Goal: Find specific page/section: Find specific page/section

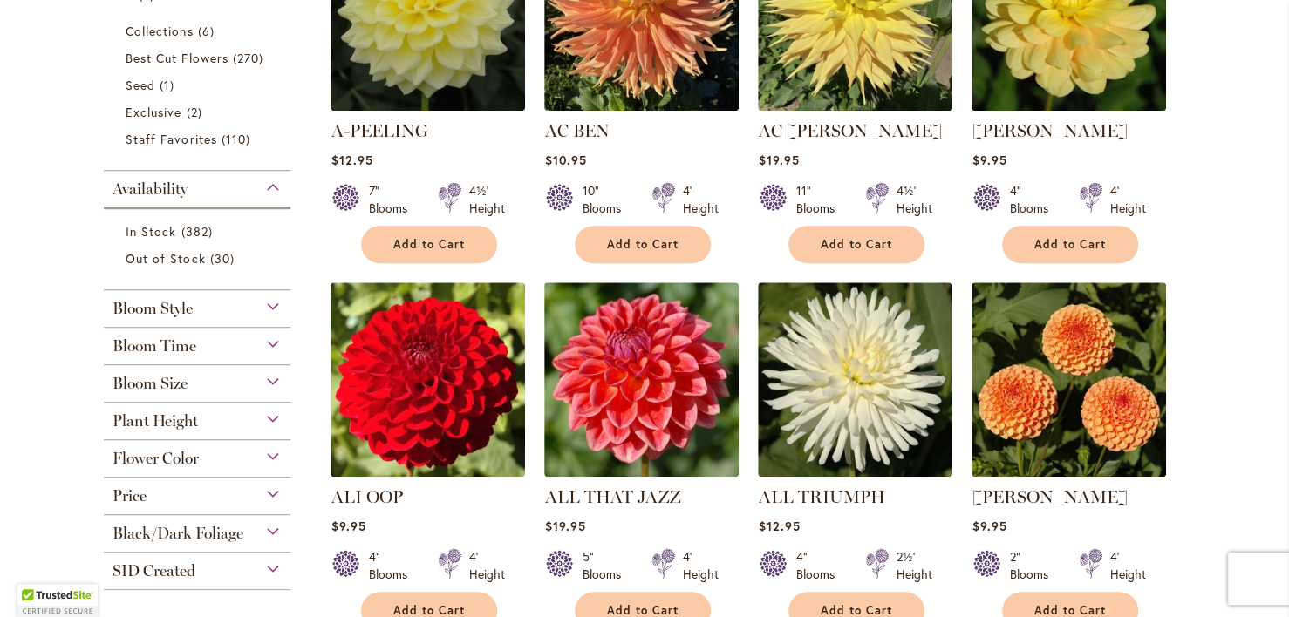
scroll to position [643, 0]
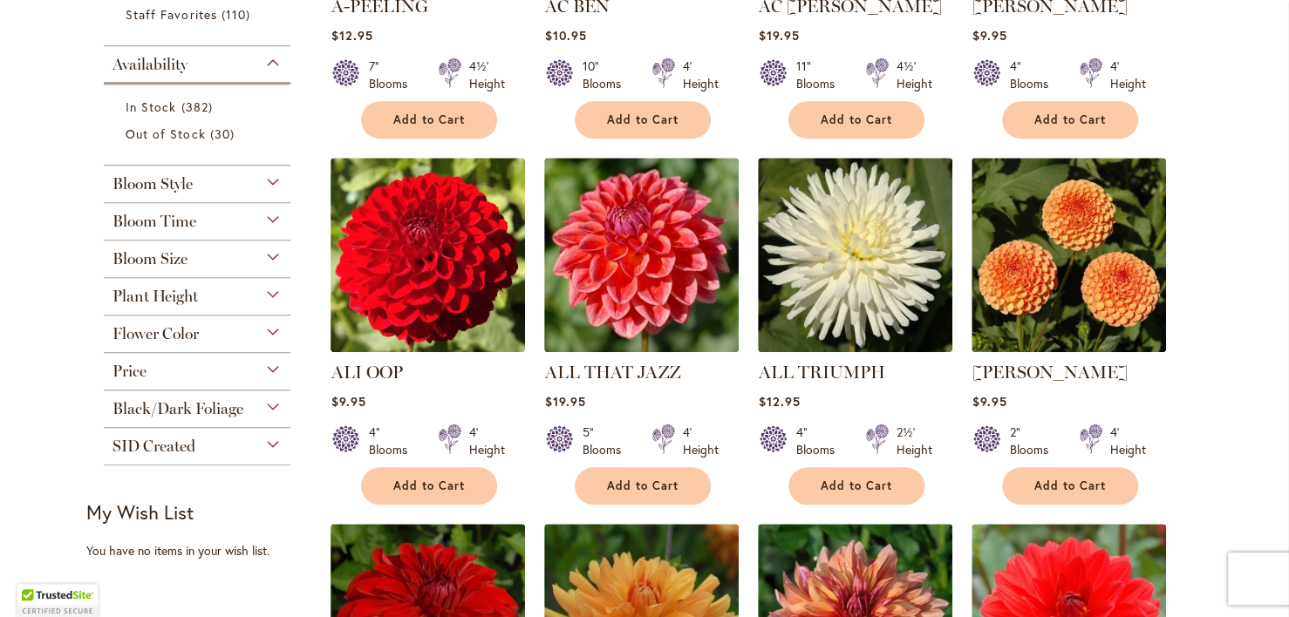
click at [258, 247] on div "Bloom Size" at bounding box center [197, 255] width 187 height 28
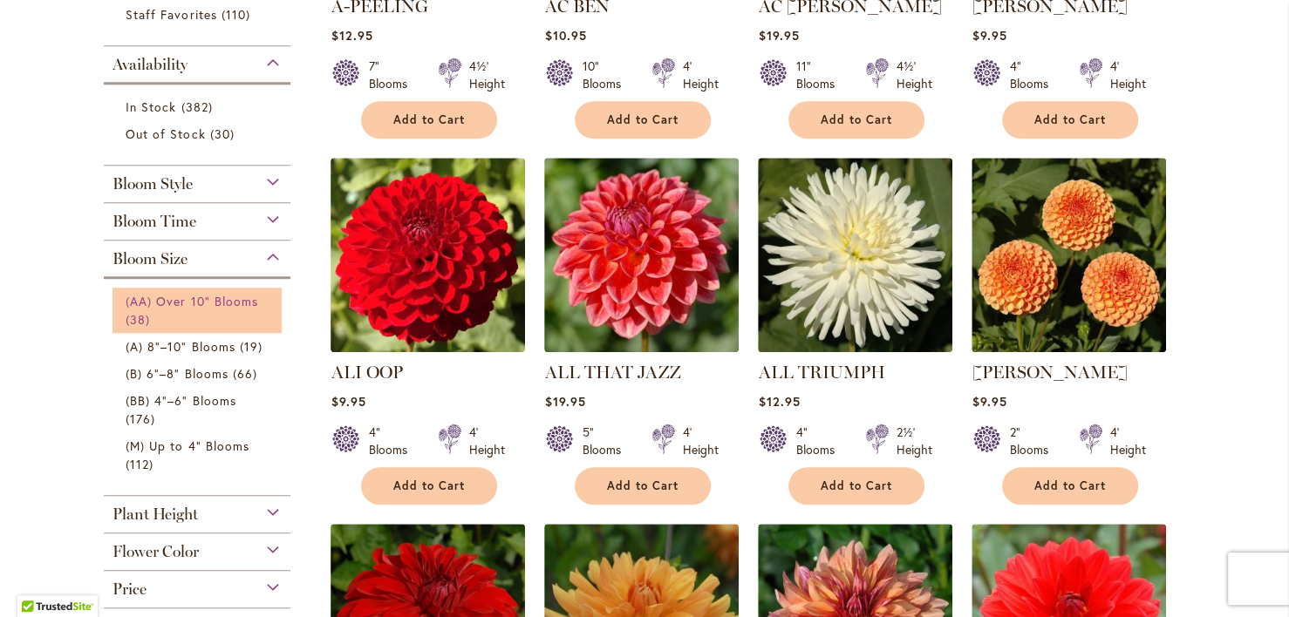
click at [164, 296] on span "(AA) Over 10" Blooms" at bounding box center [192, 301] width 133 height 17
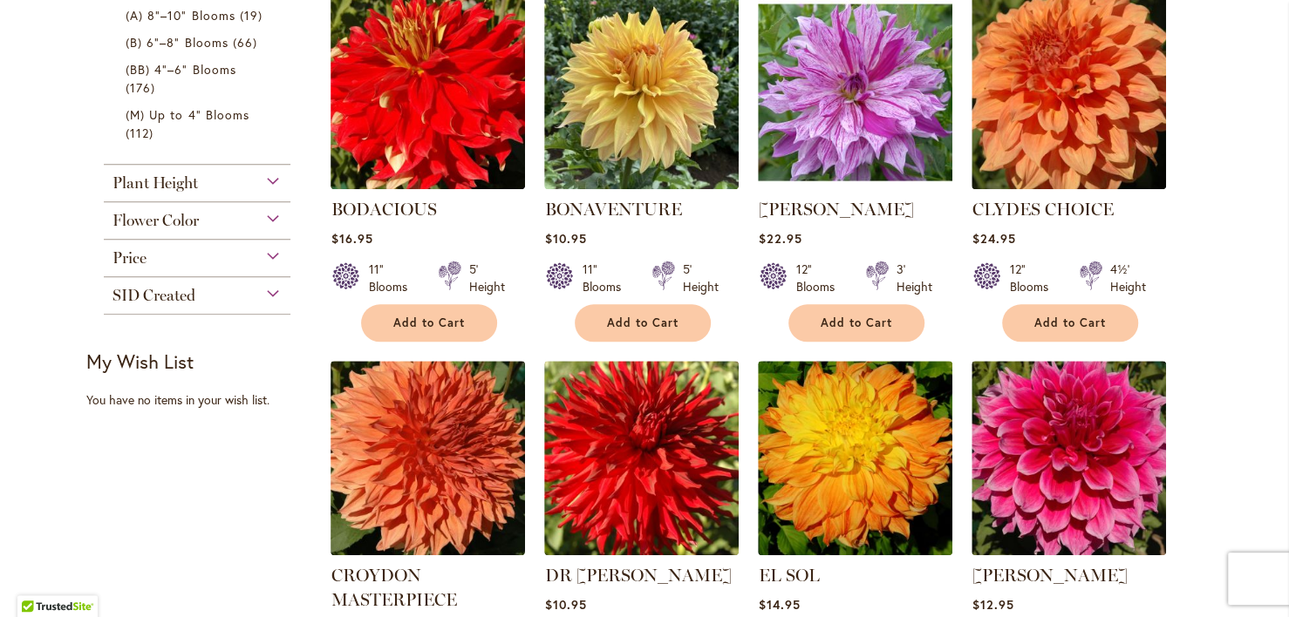
scroll to position [872, 0]
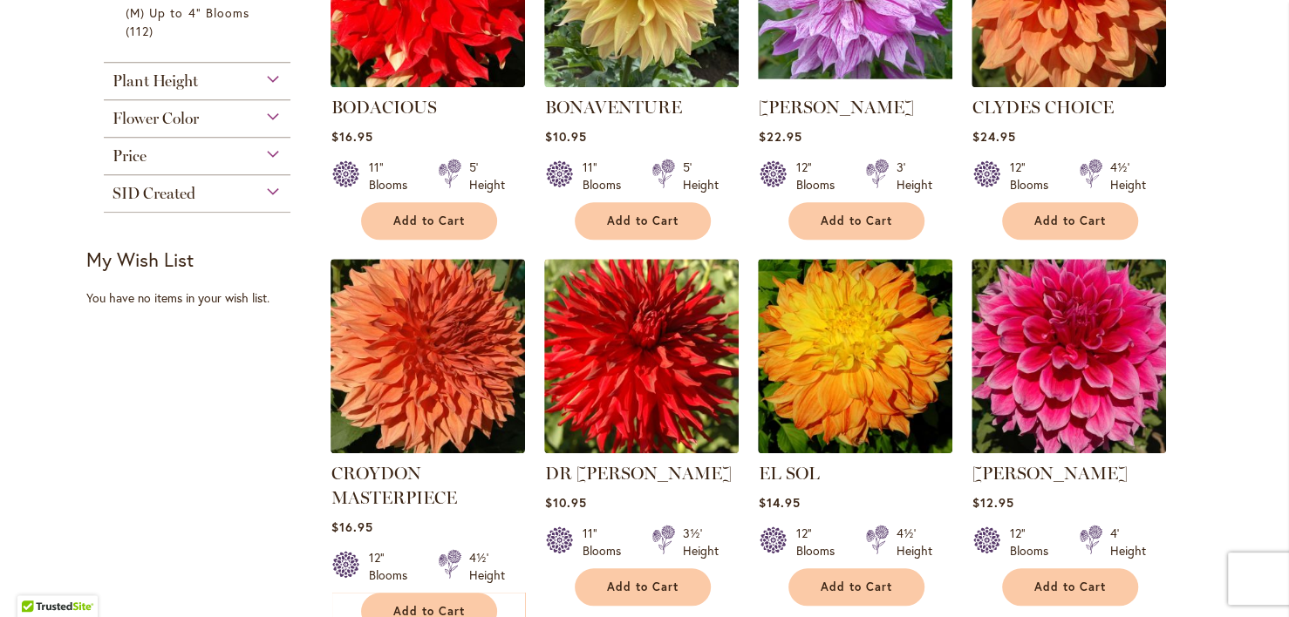
click at [266, 69] on div "Plant Height" at bounding box center [197, 77] width 187 height 28
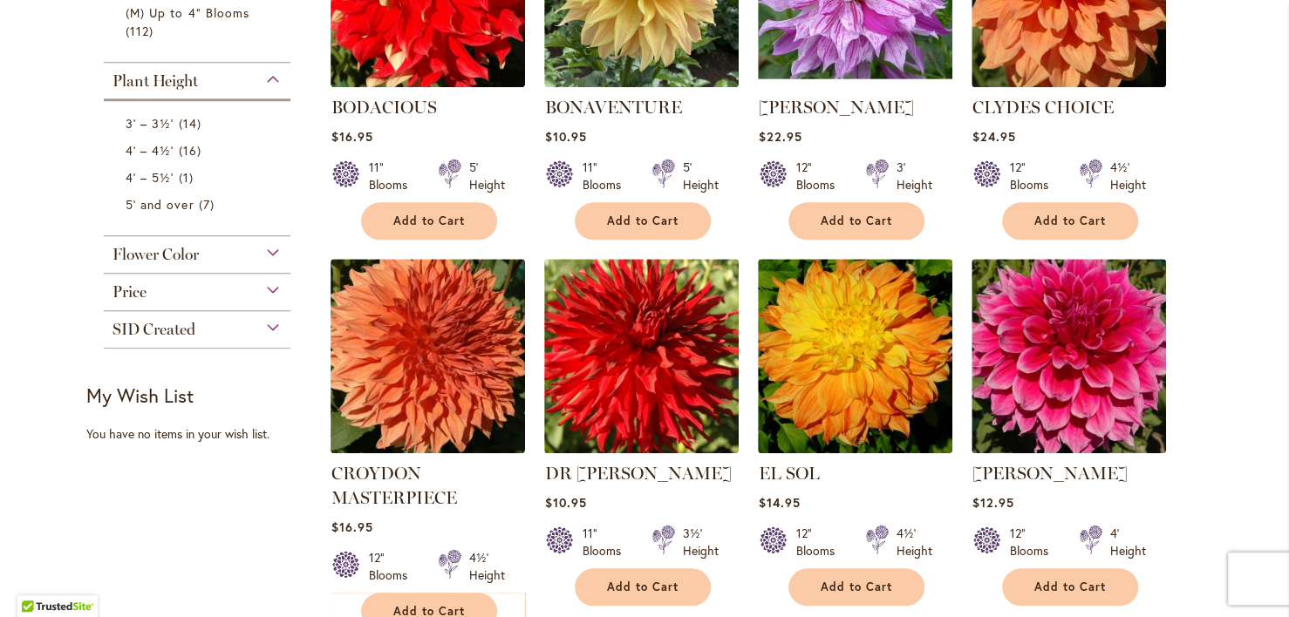
click at [59, 197] on div "Skip to Content Gift Shop & Office Open - [DATE]-[DATE] 9-4:30pm / Gift Shop Op…" at bounding box center [644, 553] width 1289 height 2747
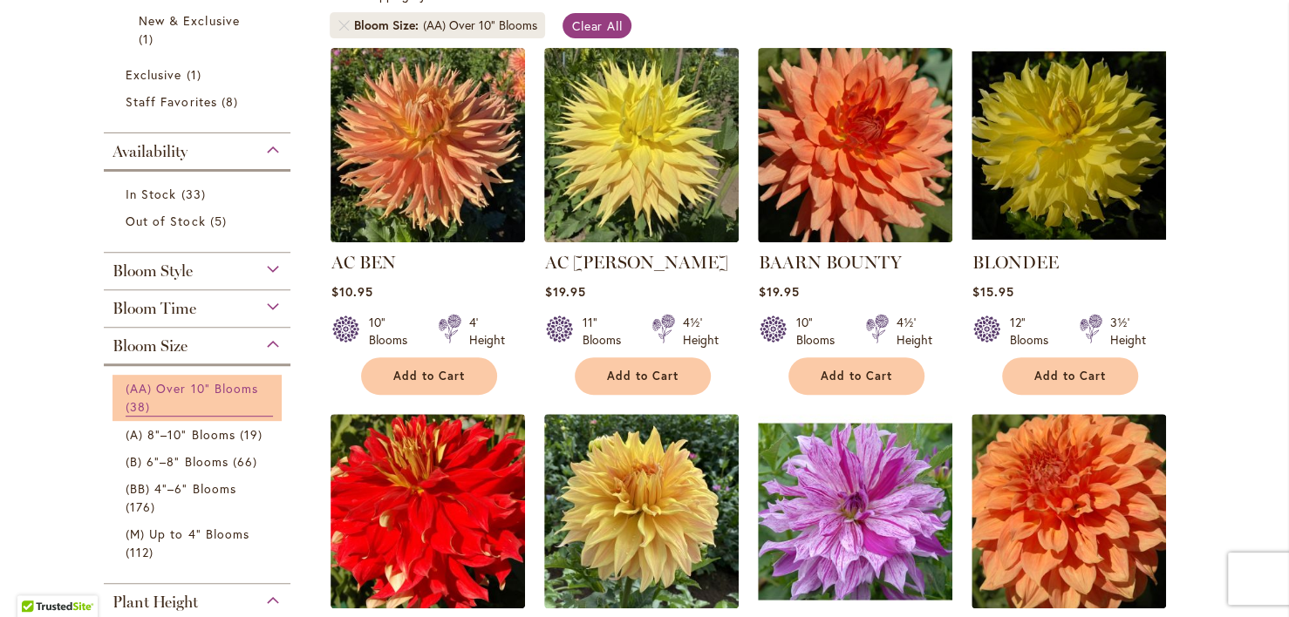
scroll to position [174, 0]
